Goal: Find specific page/section: Find specific page/section

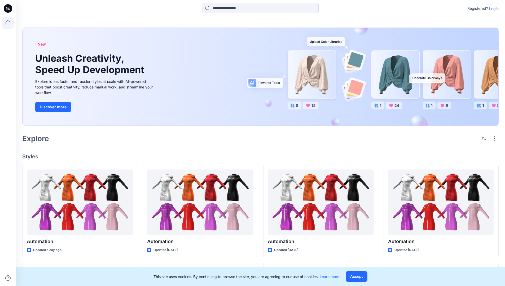
click at [493, 8] on p "Login" at bounding box center [494, 9] width 10 height 6
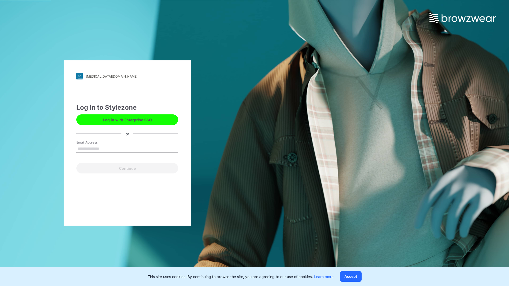
click at [105, 148] on input "Email Address" at bounding box center [127, 149] width 102 height 8
type input "**********"
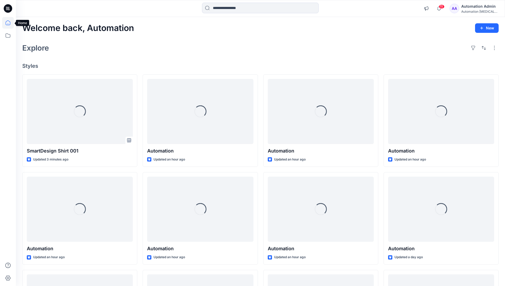
click at [10, 23] on icon at bounding box center [8, 22] width 5 height 5
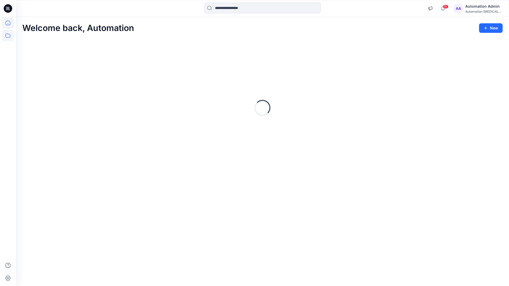
click at [7, 36] on icon at bounding box center [8, 36] width 12 height 12
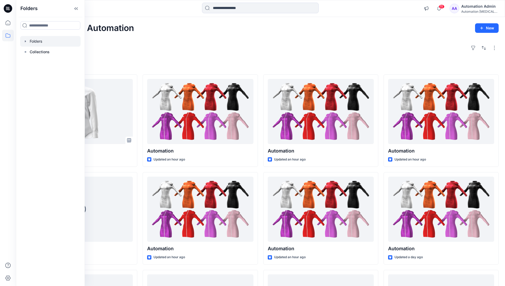
click at [38, 42] on div at bounding box center [50, 41] width 60 height 11
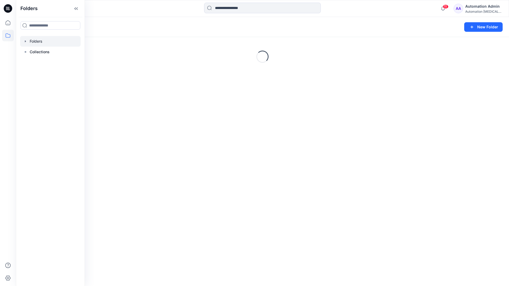
click at [209, 152] on div "Folders New Folder Loading..." at bounding box center [262, 151] width 493 height 269
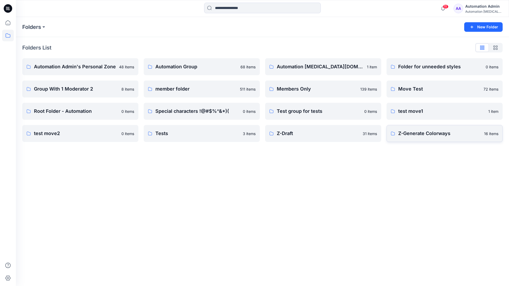
click at [420, 137] on p "Z-Generate Colorways" at bounding box center [439, 133] width 83 height 7
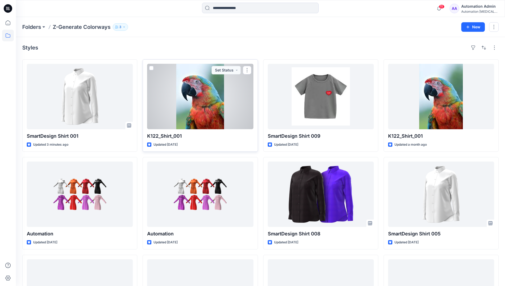
click at [151, 69] on span at bounding box center [151, 68] width 4 height 4
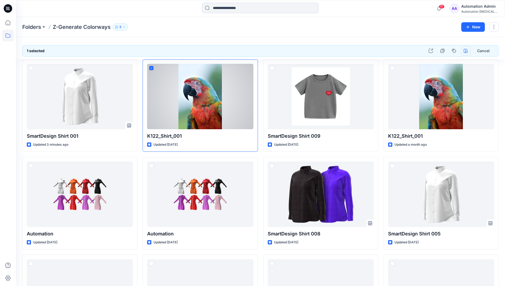
click at [464, 51] on icon "button" at bounding box center [466, 51] width 4 height 4
